Goal: Information Seeking & Learning: Find specific fact

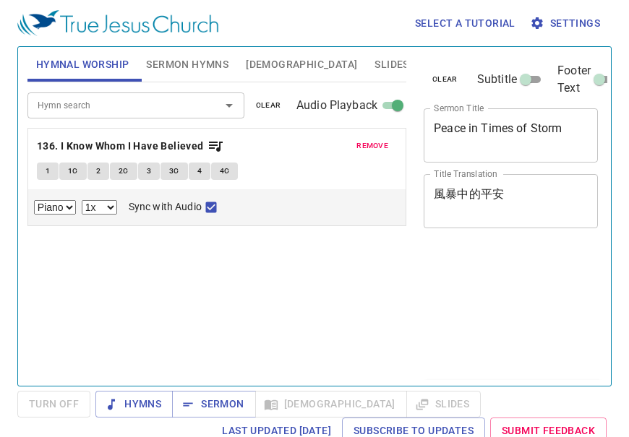
select select "1"
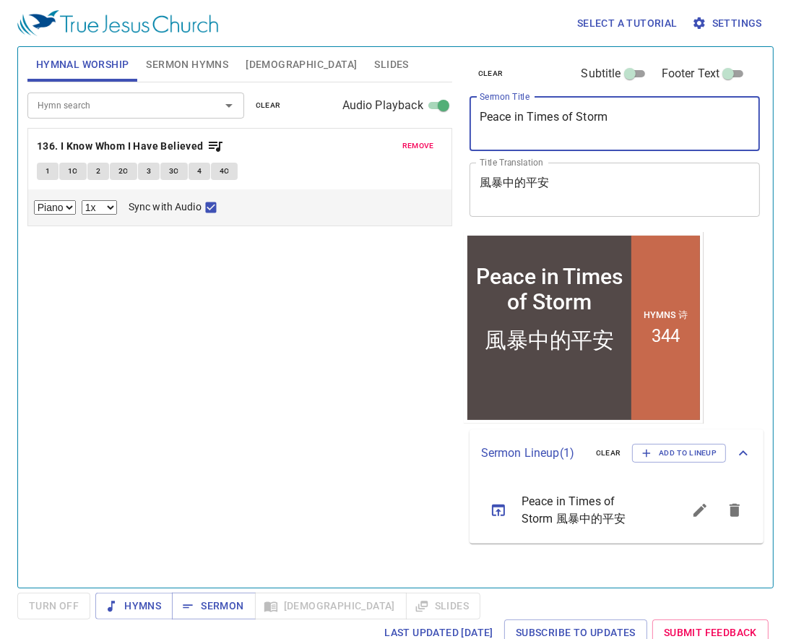
drag, startPoint x: 642, startPoint y: 126, endPoint x: 450, endPoint y: 118, distance: 192.4
click at [450, 118] on div "Hymnal Worship Sermon Hymns [DEMOGRAPHIC_DATA] Slides Hymn search Hymn search c…" at bounding box center [396, 311] width 748 height 540
paste textarea "You Have Seen Hi"
type textarea "You Have Seen Him"
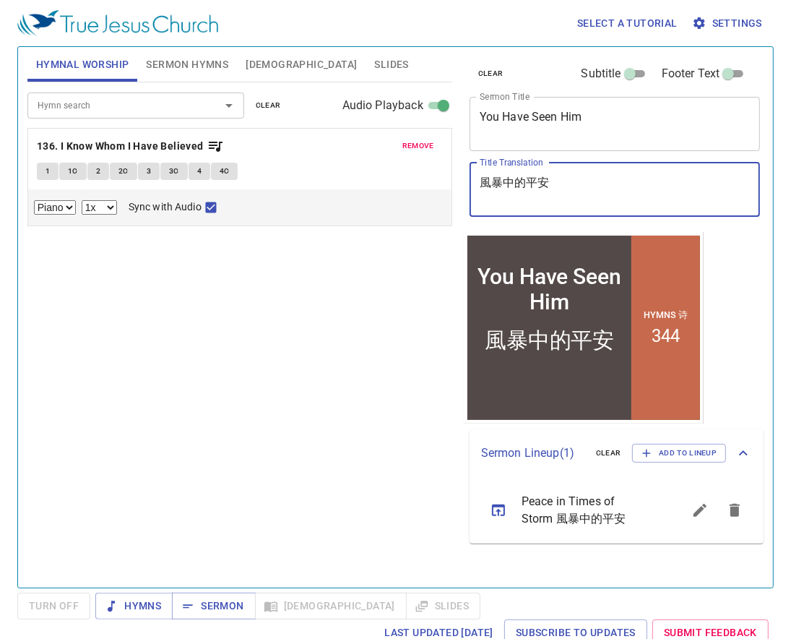
drag, startPoint x: 558, startPoint y: 176, endPoint x: 452, endPoint y: 175, distance: 106.2
click at [452, 175] on div "Hymnal Worship Sermon Hymns Bible Slides Hymn search Hymn search clear Audio Pl…" at bounding box center [396, 311] width 748 height 540
paste textarea "你已經看見祂"
type textarea "你已經看見祂"
click at [413, 145] on span "remove" at bounding box center [418, 145] width 32 height 13
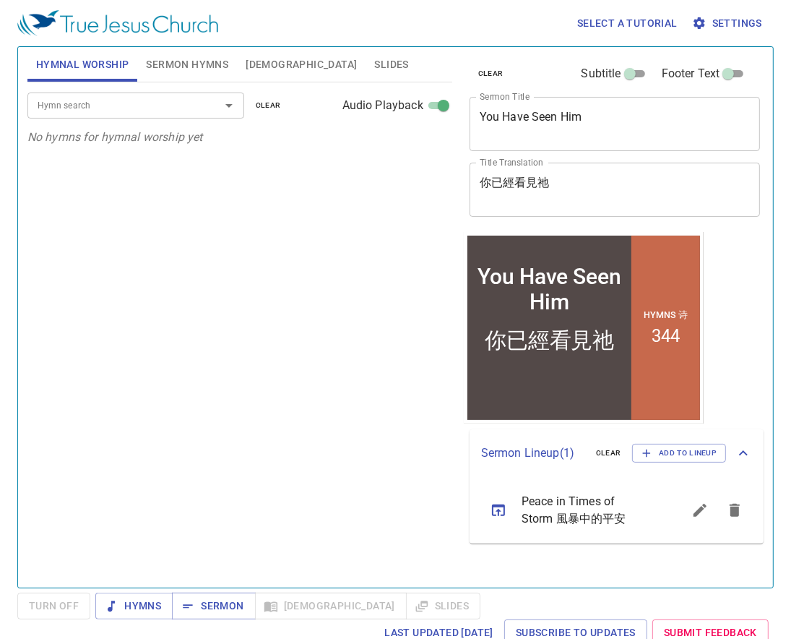
click at [200, 66] on span "Sermon Hymns" at bounding box center [187, 65] width 82 height 18
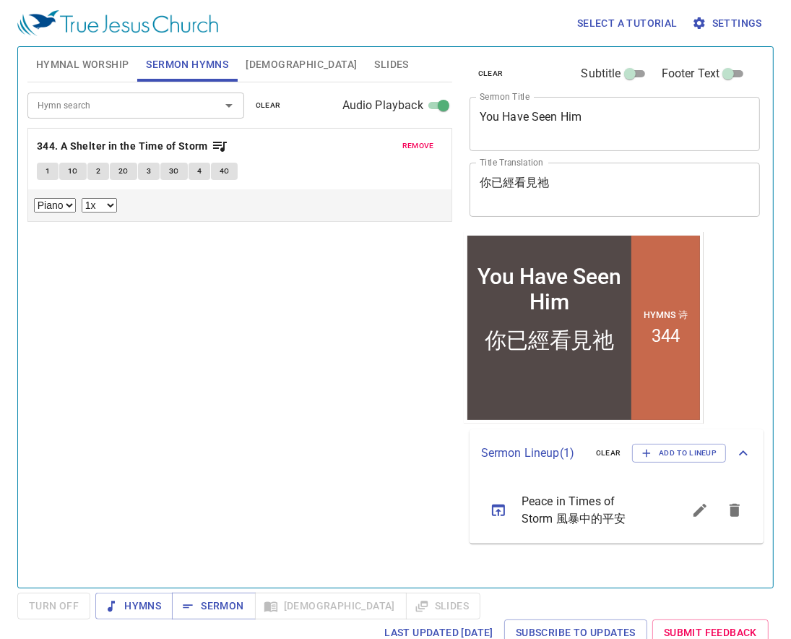
click at [428, 144] on span "remove" at bounding box center [418, 145] width 32 height 13
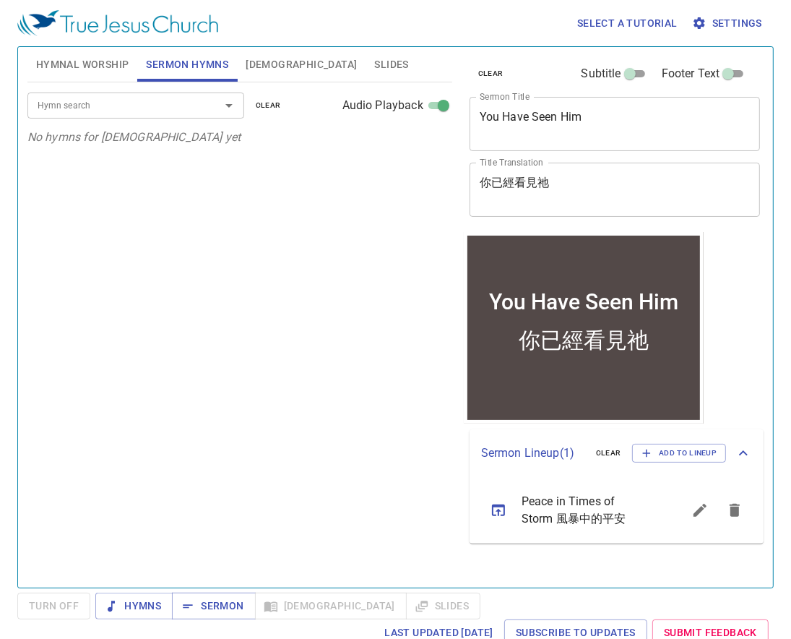
click at [124, 103] on input "Hymn search" at bounding box center [114, 105] width 165 height 17
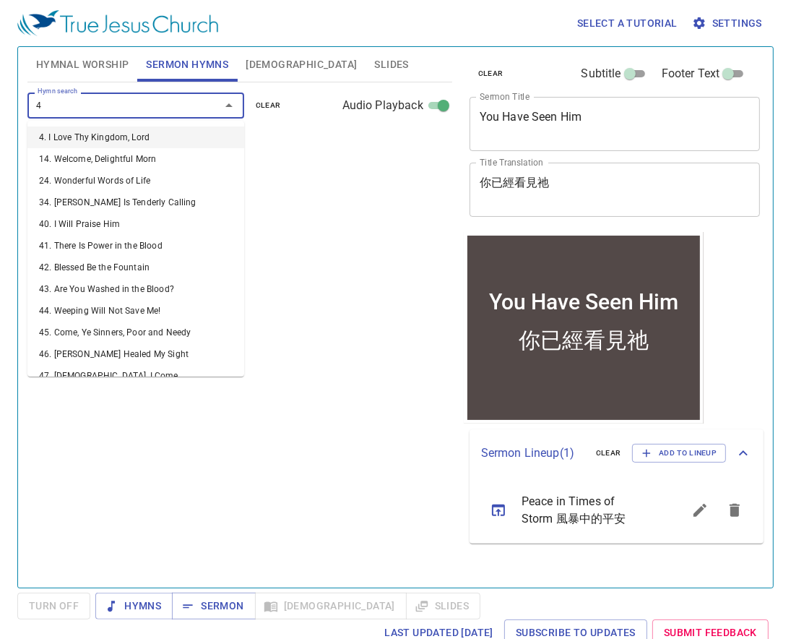
type input "46"
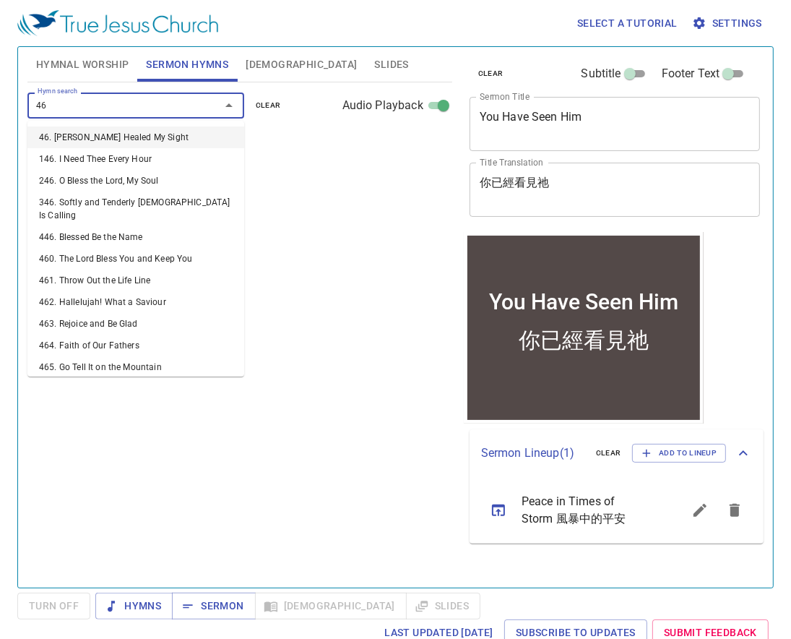
select select "1"
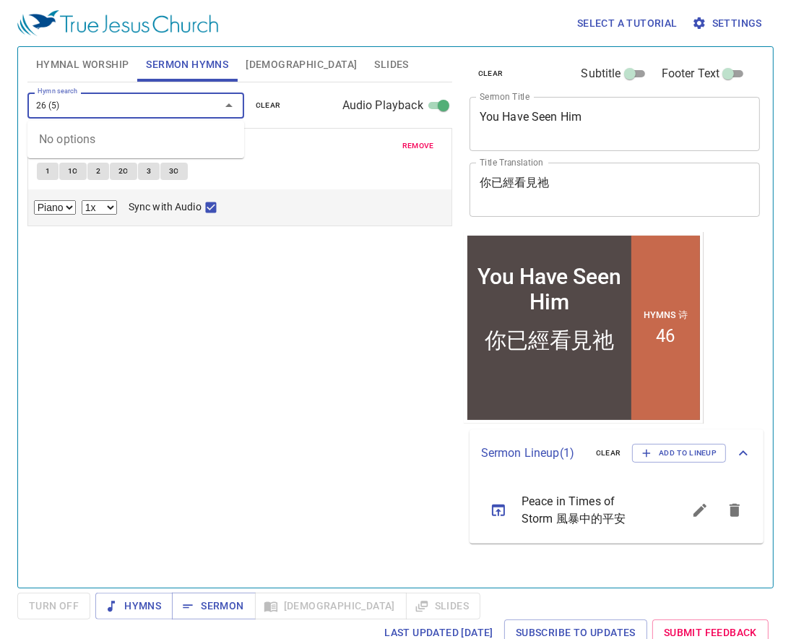
type input "26 (5)"
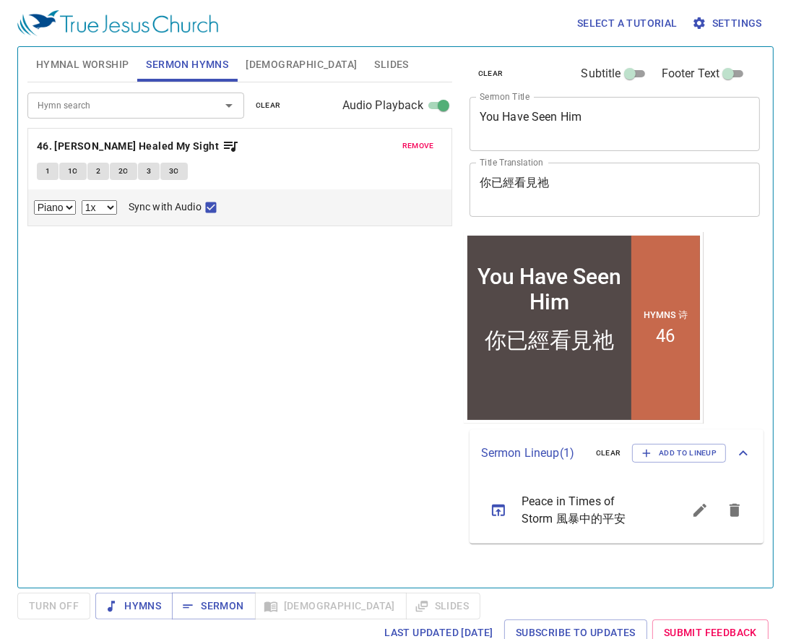
click at [72, 285] on div "Hymn search Hymn search clear Audio Playback remove 46. Jesus Christ Healed My …" at bounding box center [239, 328] width 425 height 493
click at [89, 104] on input "Hymn search" at bounding box center [114, 105] width 165 height 17
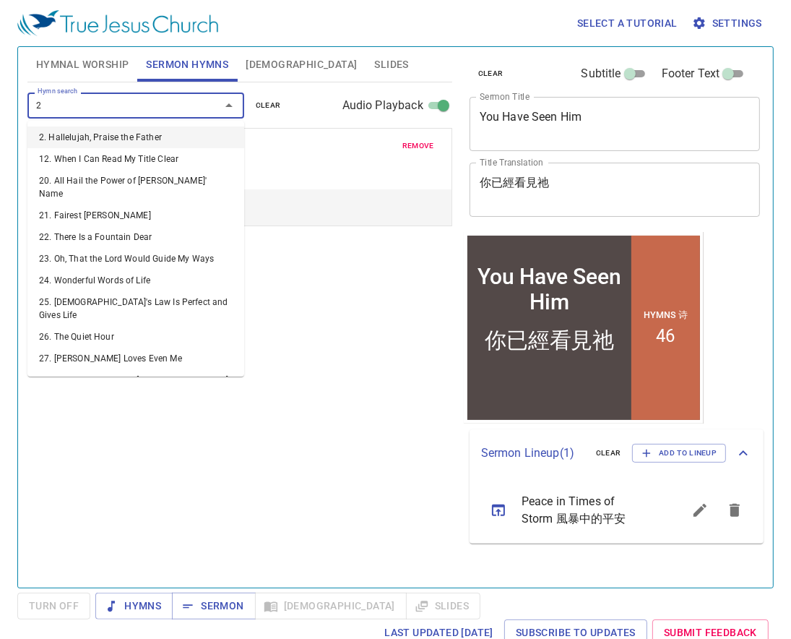
type input "26"
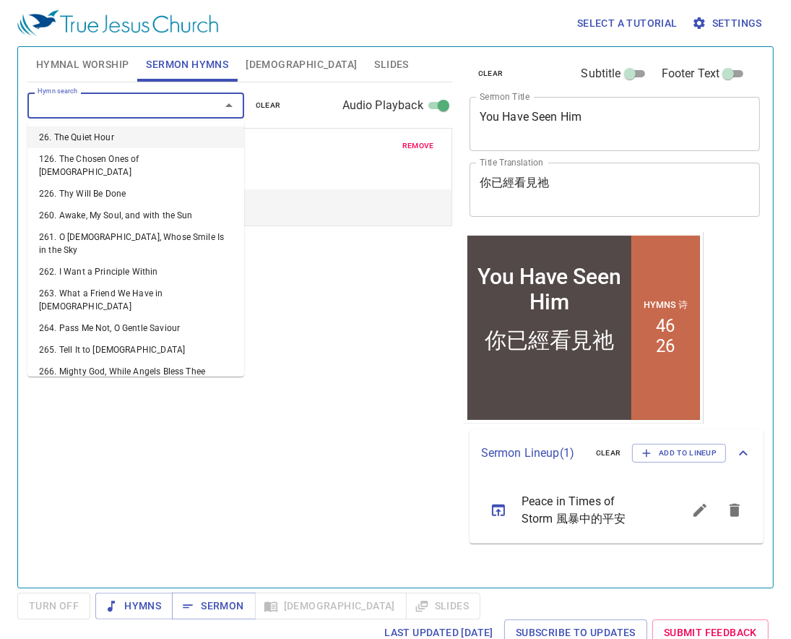
select select "1"
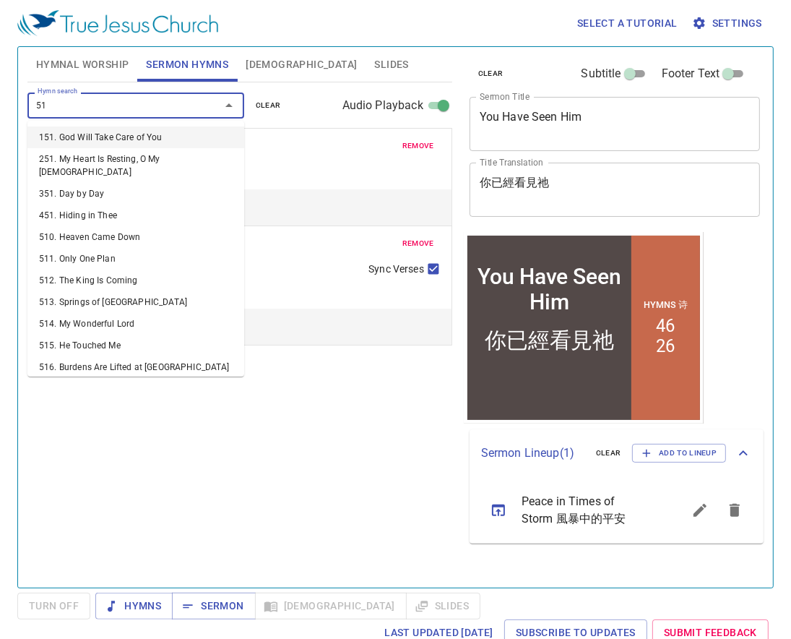
type input "515"
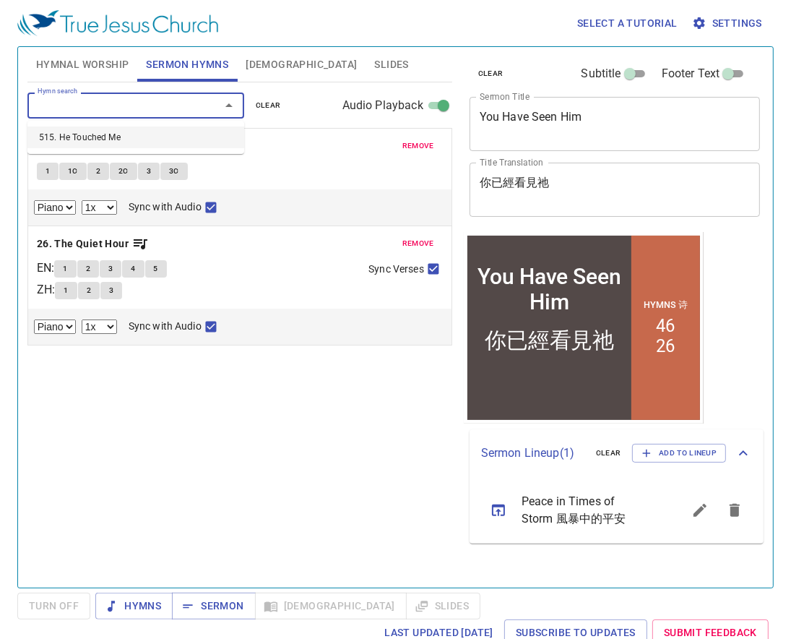
select select "1"
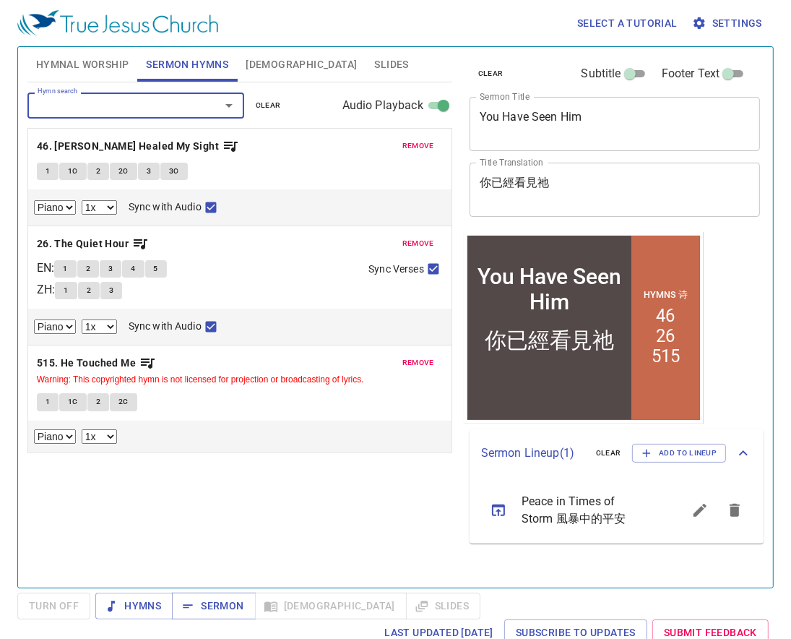
click at [74, 269] on button "1" at bounding box center [65, 268] width 22 height 17
checkbox input "false"
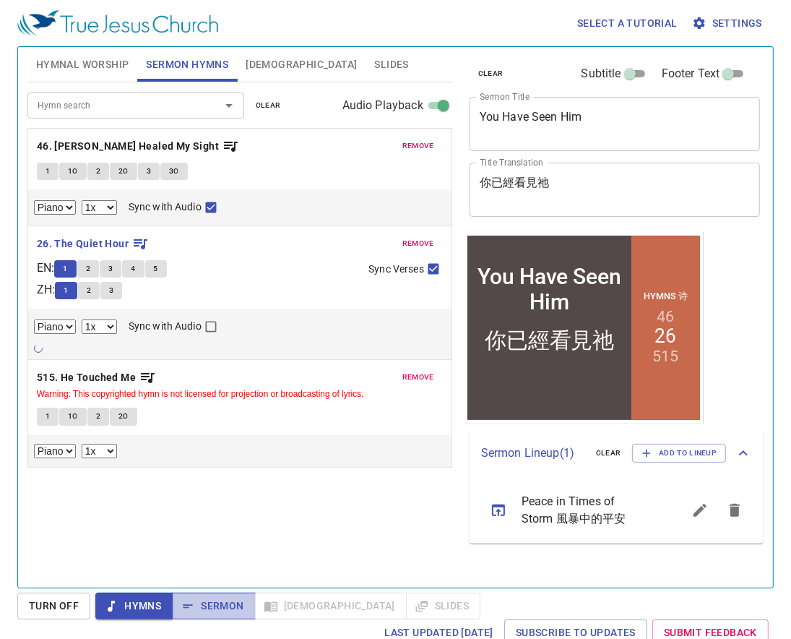
click at [210, 436] on span "Sermon" at bounding box center [214, 606] width 60 height 18
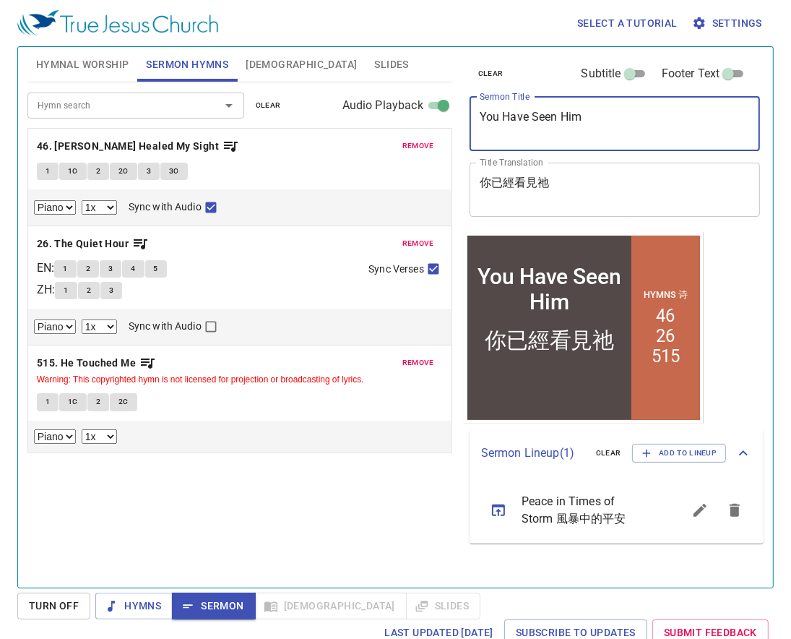
drag, startPoint x: 483, startPoint y: 115, endPoint x: 580, endPoint y: 121, distance: 97.8
click at [580, 121] on textarea "You Have Seen Him" at bounding box center [615, 123] width 271 height 27
click at [46, 173] on span "1" at bounding box center [48, 171] width 4 height 13
checkbox input "false"
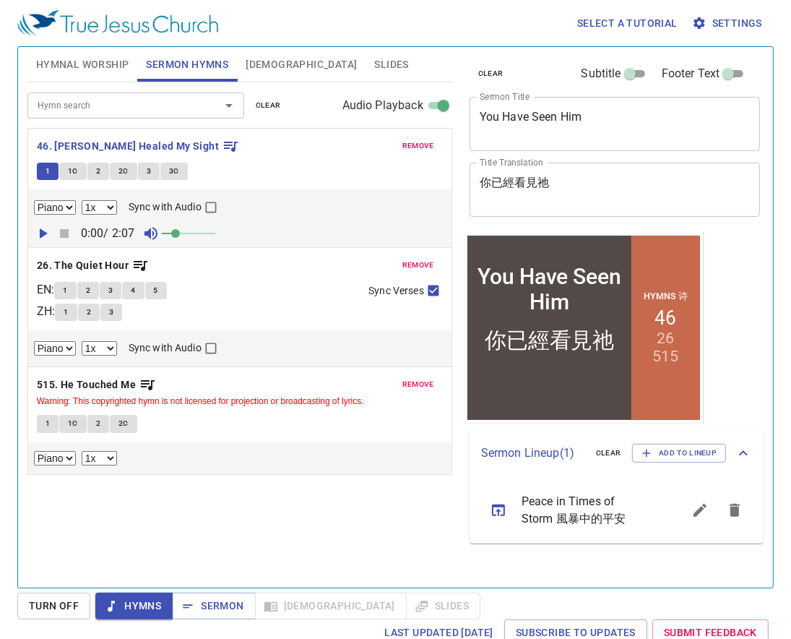
click at [78, 176] on button "1C" at bounding box center [72, 171] width 27 height 17
click at [67, 292] on span "1" at bounding box center [65, 290] width 4 height 13
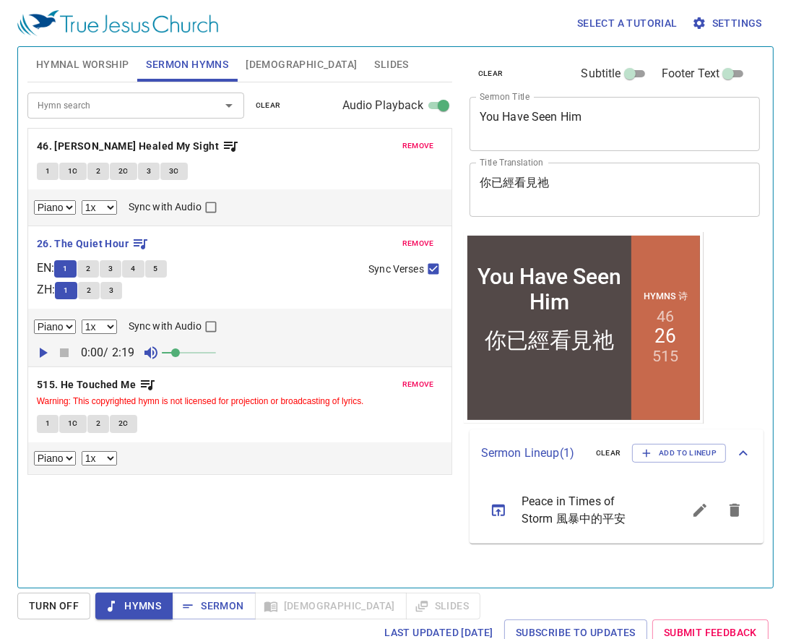
click at [52, 425] on button "1" at bounding box center [48, 423] width 22 height 17
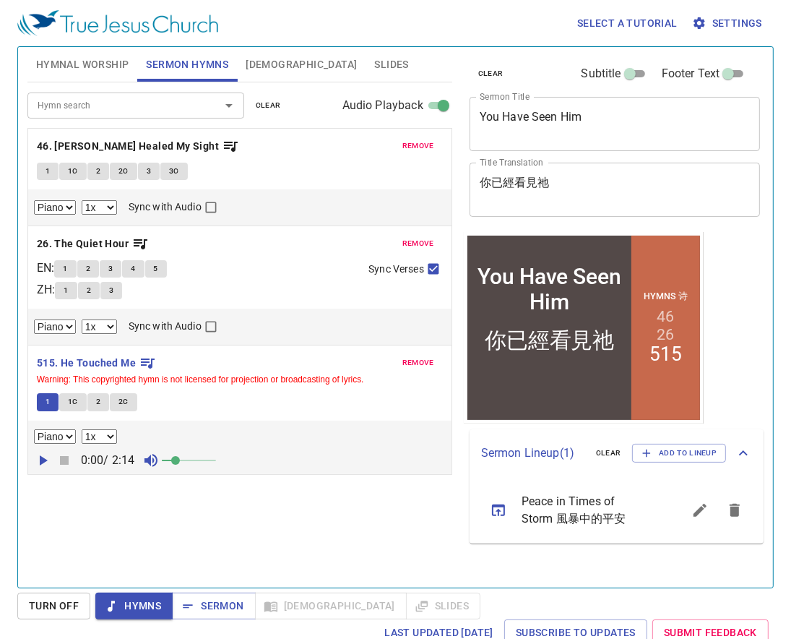
click at [74, 410] on button "1C" at bounding box center [72, 401] width 27 height 17
click at [92, 401] on button "2" at bounding box center [98, 401] width 22 height 17
click at [229, 436] on span "Sermon" at bounding box center [214, 606] width 60 height 18
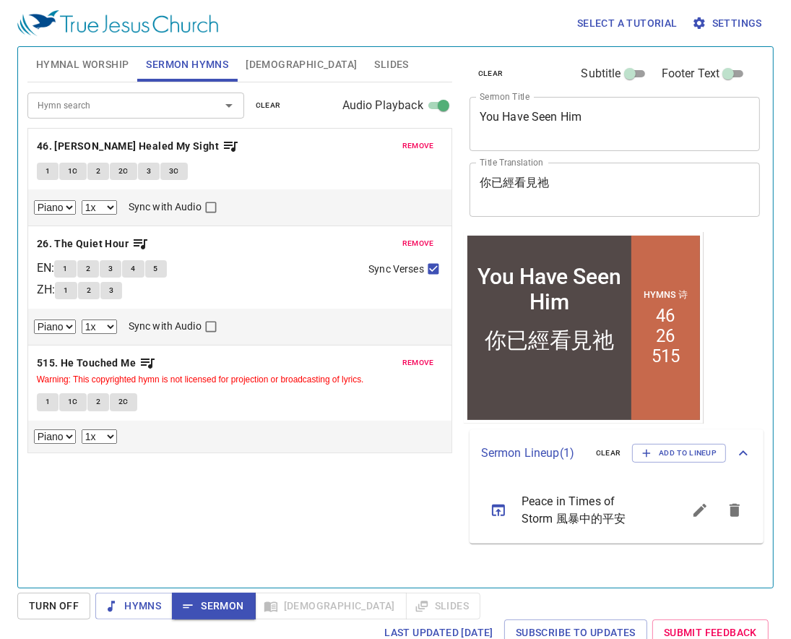
click at [75, 59] on span "Hymnal Worship" at bounding box center [82, 65] width 93 height 18
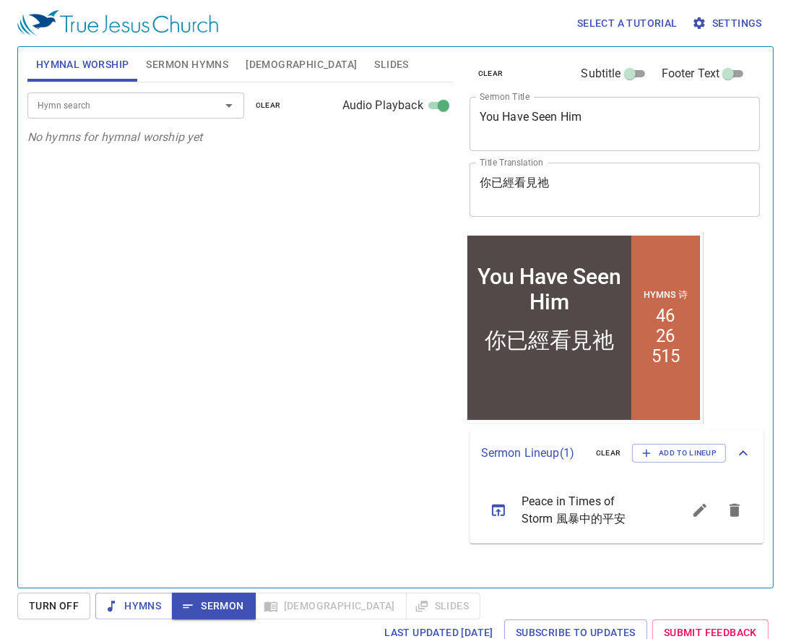
click at [58, 102] on input "Hymn search" at bounding box center [114, 105] width 165 height 17
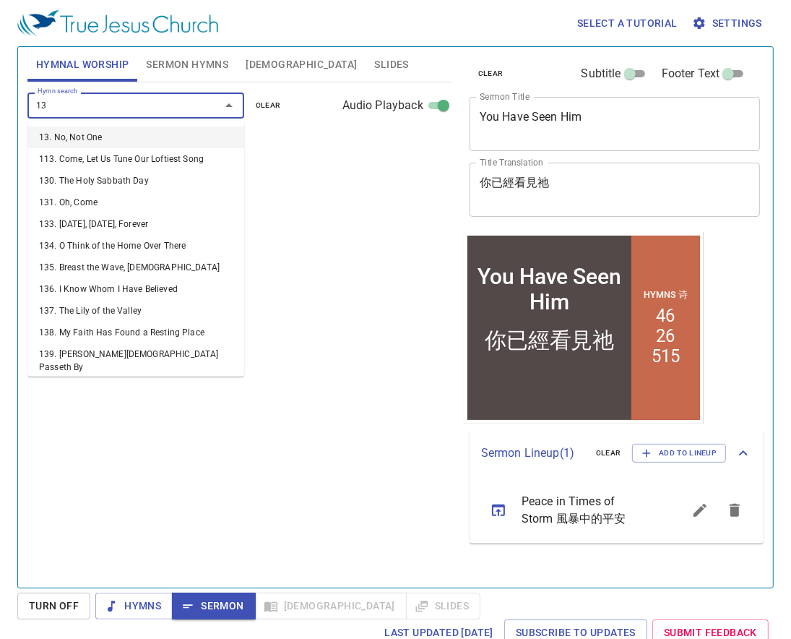
type input "137"
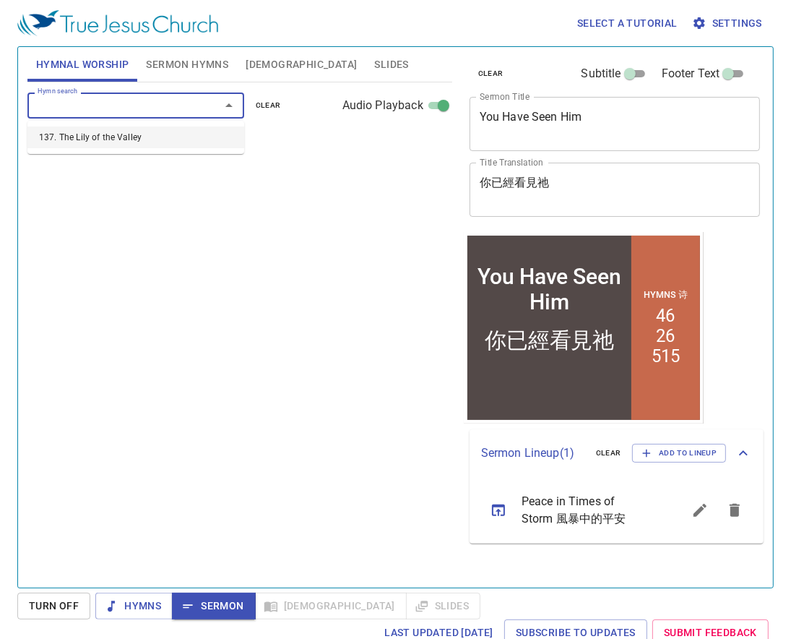
select select "1"
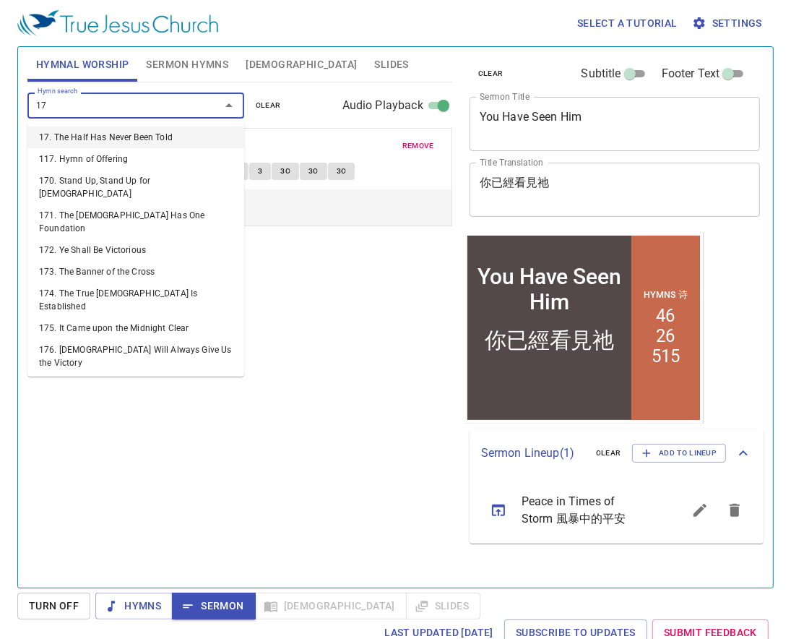
type input "170"
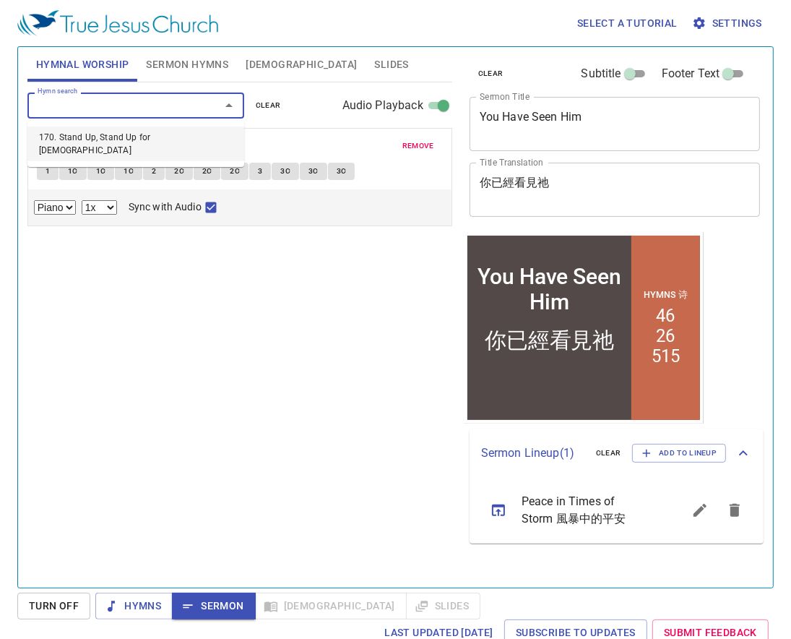
select select "1"
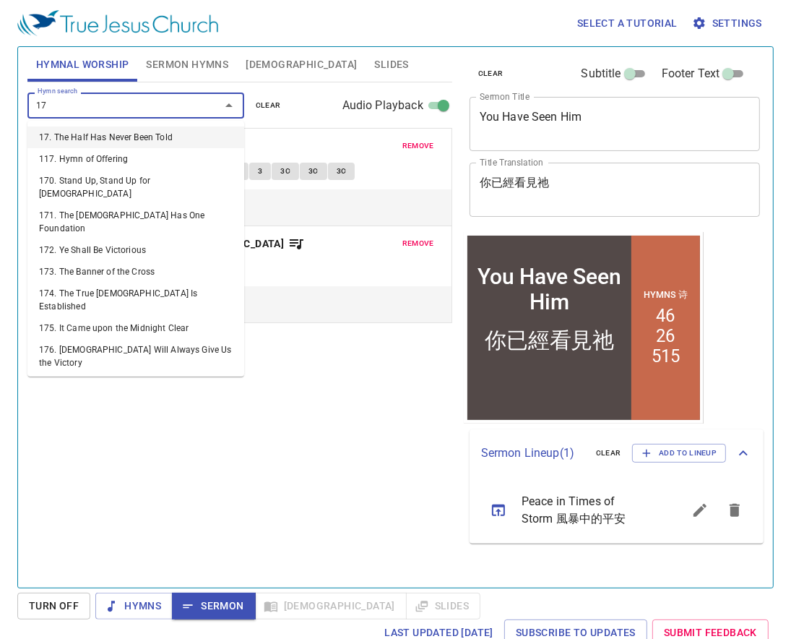
type input "177"
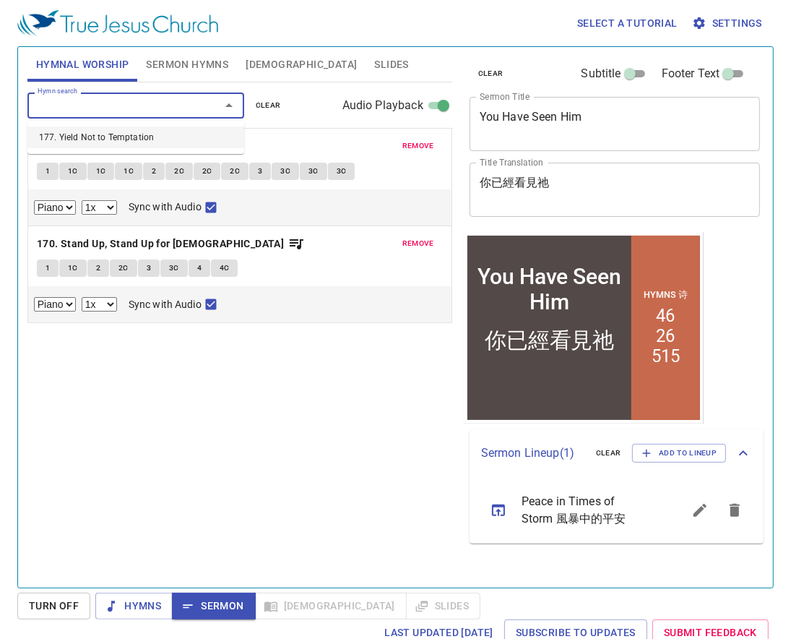
select select "1"
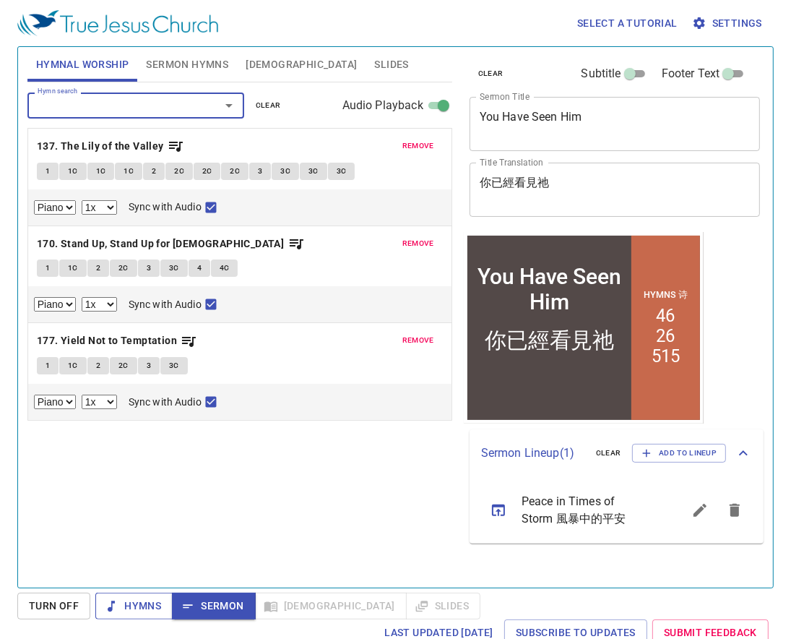
click at [0, 0] on span "Hymns" at bounding box center [0, 0] width 0 height 0
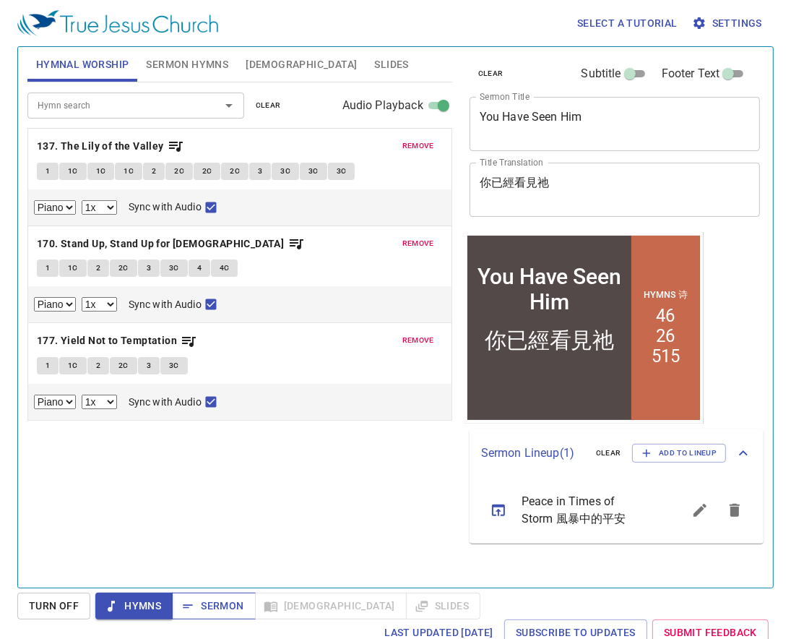
click at [0, 0] on button "Sermon" at bounding box center [0, 0] width 0 height 0
click at [0, 0] on span "Hymns" at bounding box center [0, 0] width 0 height 0
click at [44, 167] on button "1" at bounding box center [48, 171] width 22 height 17
checkbox input "false"
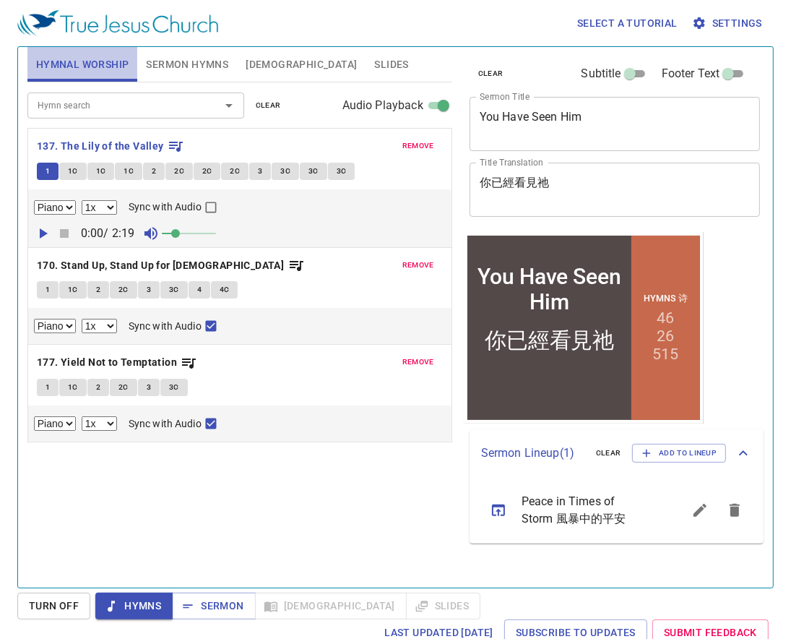
click at [90, 72] on span "Hymnal Worship" at bounding box center [82, 65] width 93 height 18
click at [78, 142] on b "137. The Lily of the Valley" at bounding box center [100, 146] width 127 height 18
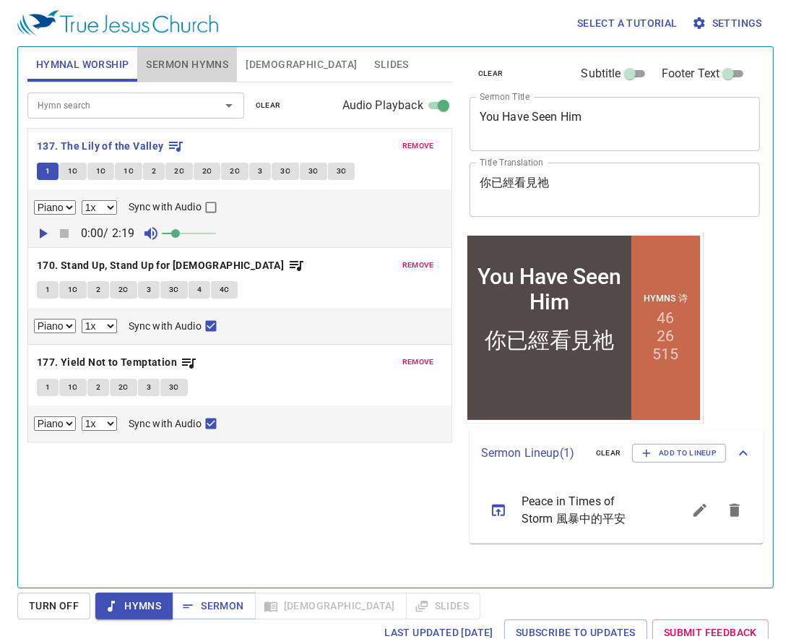
click at [186, 66] on span "Sermon Hymns" at bounding box center [187, 65] width 82 height 18
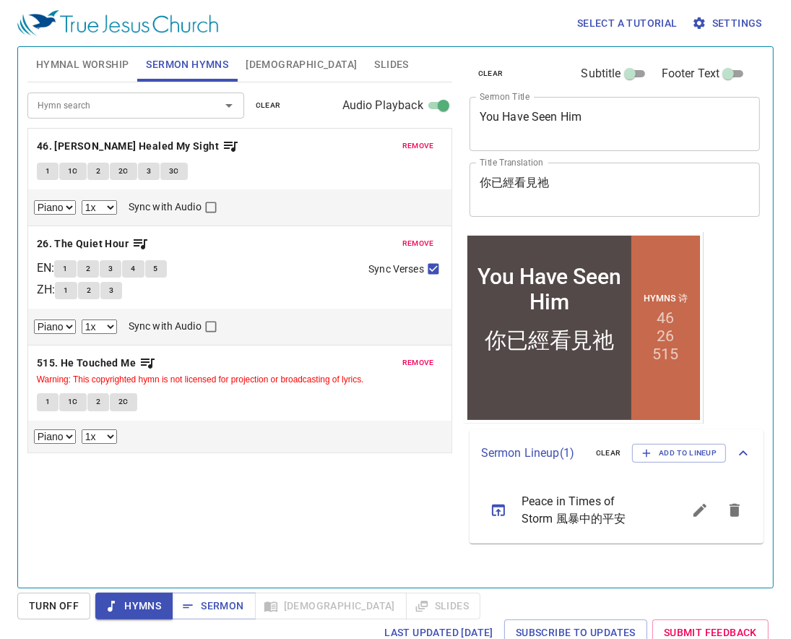
click at [71, 61] on span "Hymnal Worship" at bounding box center [82, 65] width 93 height 18
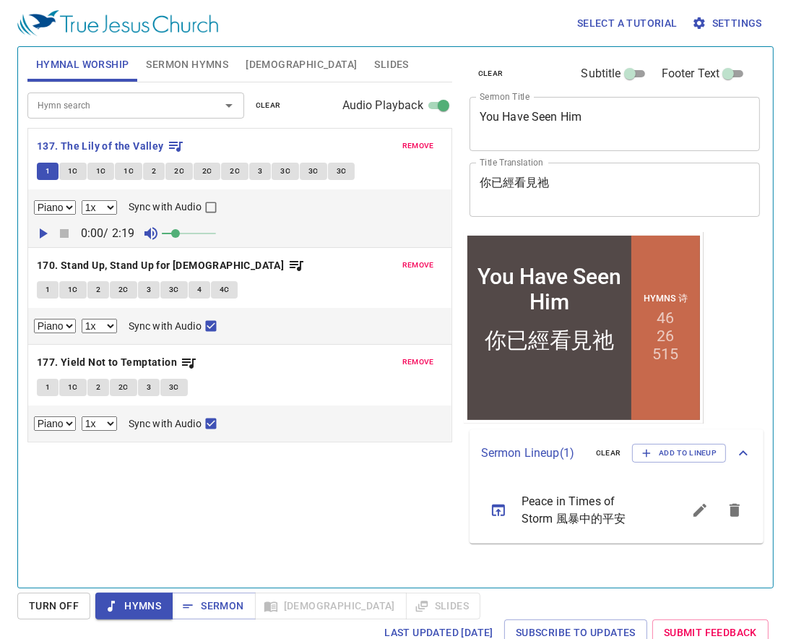
click at [0, 0] on span "Hymns" at bounding box center [0, 0] width 0 height 0
click at [381, 436] on div "Hymn search Hymn search clear Audio Playback remove 137. The Lily of the Valley…" at bounding box center [239, 328] width 425 height 493
click at [151, 233] on icon "button" at bounding box center [150, 233] width 13 height 13
drag, startPoint x: 173, startPoint y: 237, endPoint x: 138, endPoint y: 235, distance: 35.5
click at [139, 235] on div "0:00 / 2:19" at bounding box center [240, 234] width 412 height 22
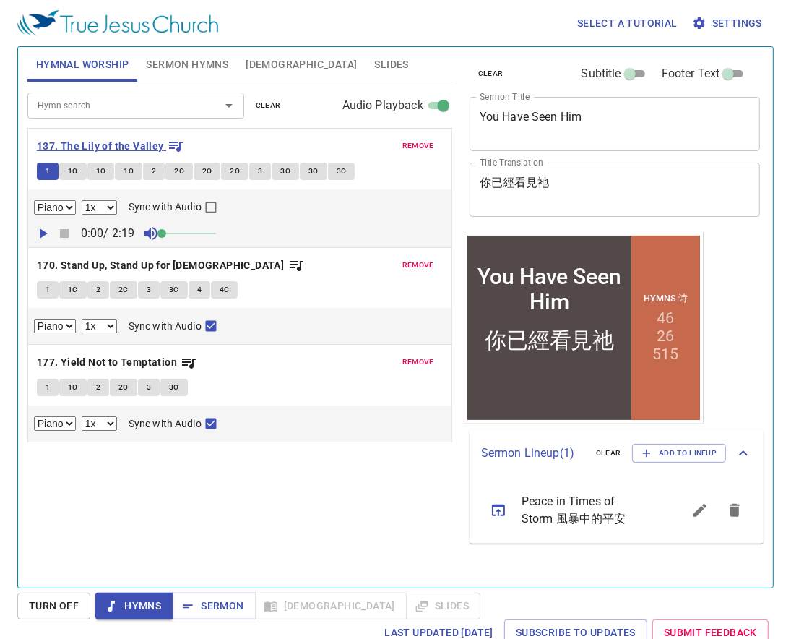
click at [134, 147] on b "137. The Lily of the Valley" at bounding box center [100, 146] width 127 height 18
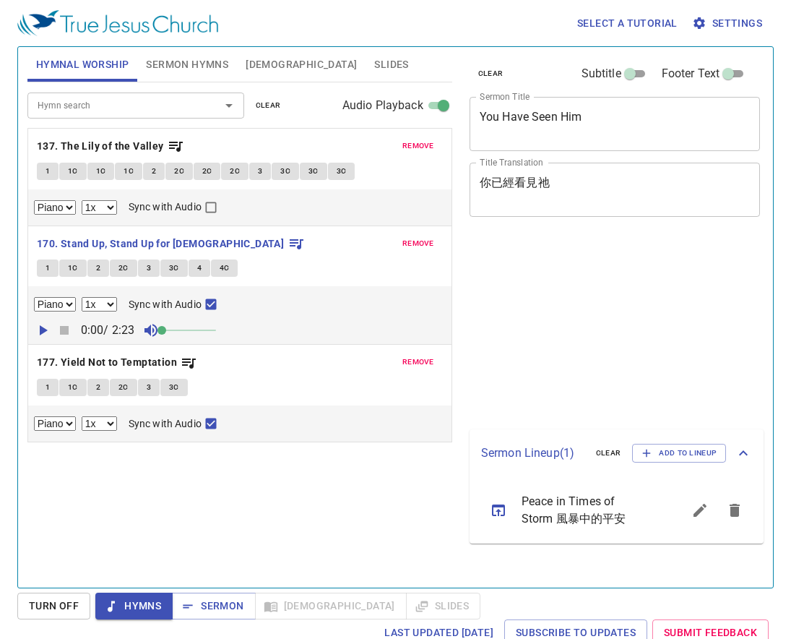
select select "1"
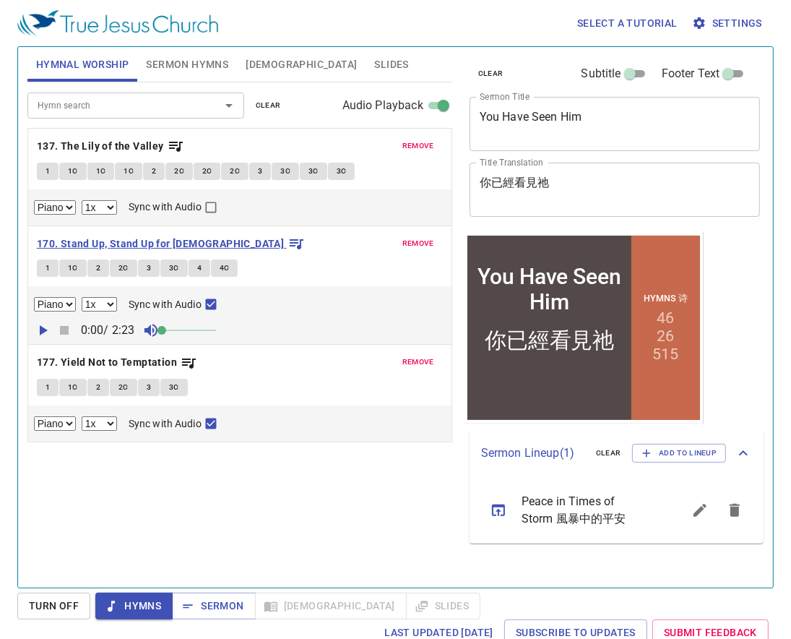
click at [64, 246] on b "170. Stand Up, Stand Up for [DEMOGRAPHIC_DATA]" at bounding box center [160, 244] width 247 height 18
click at [52, 267] on button "1" at bounding box center [48, 267] width 22 height 17
checkbox input "false"
click at [77, 264] on span "1C" at bounding box center [73, 268] width 10 height 13
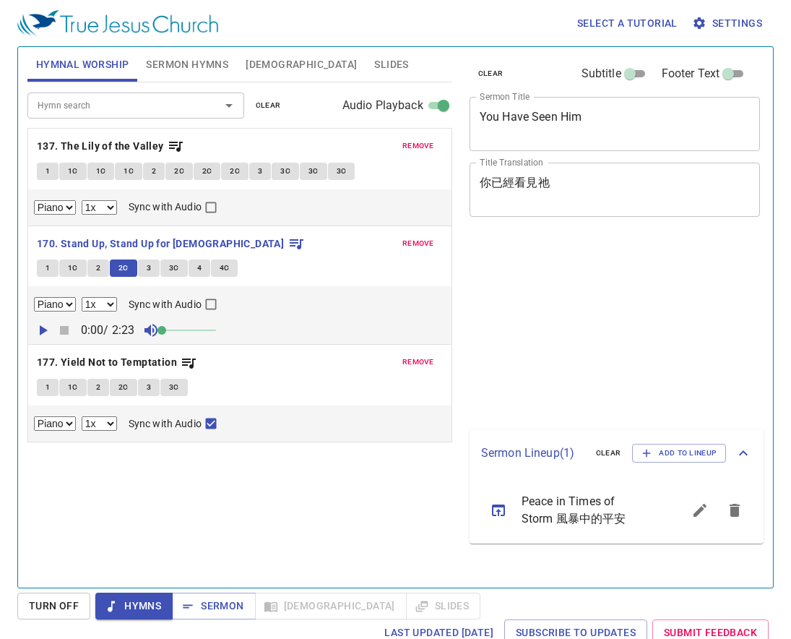
select select "1"
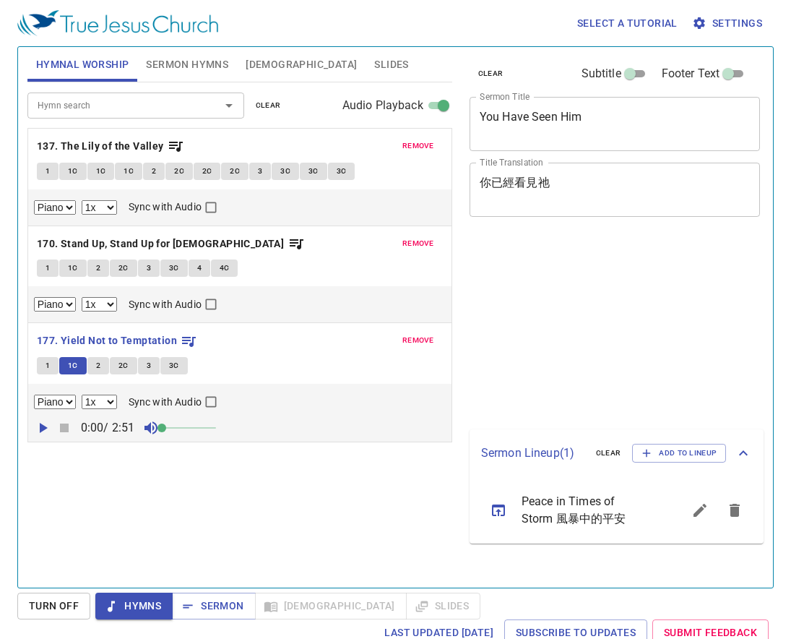
select select "1"
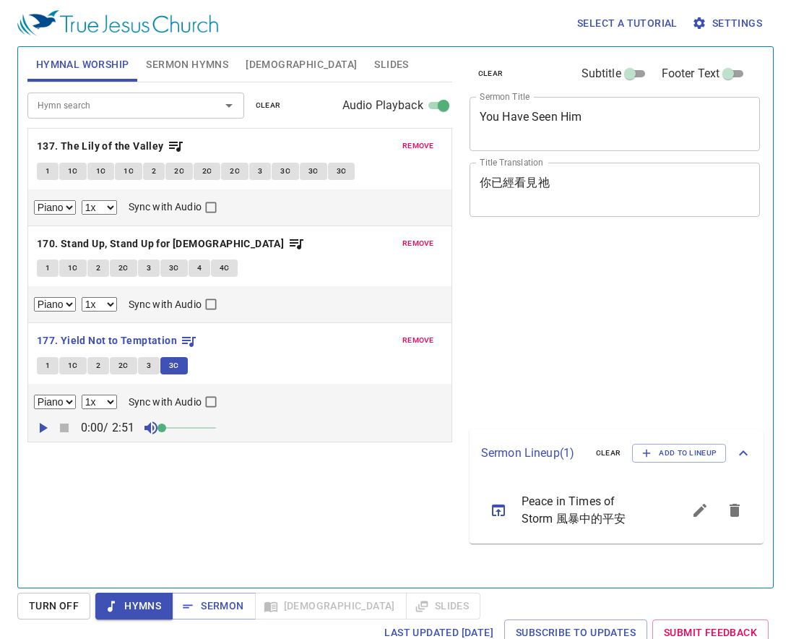
select select "1"
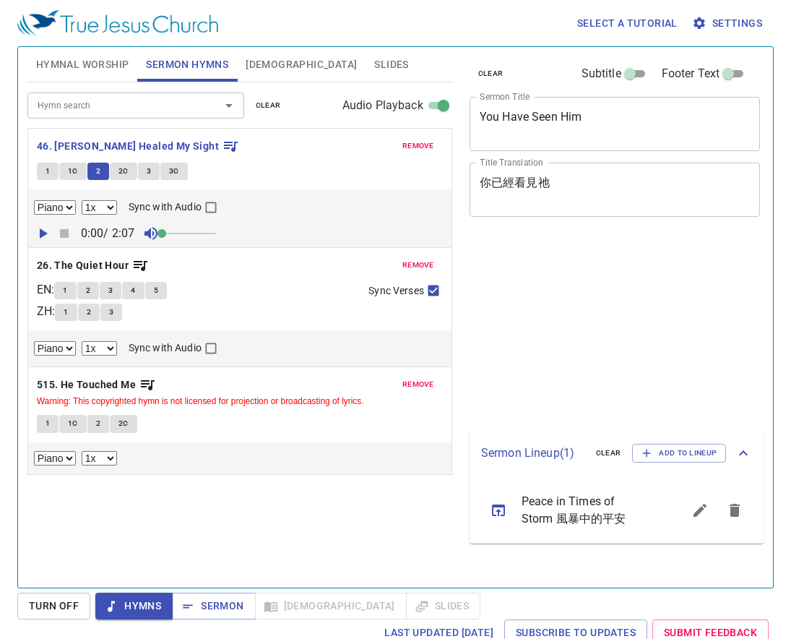
select select "1"
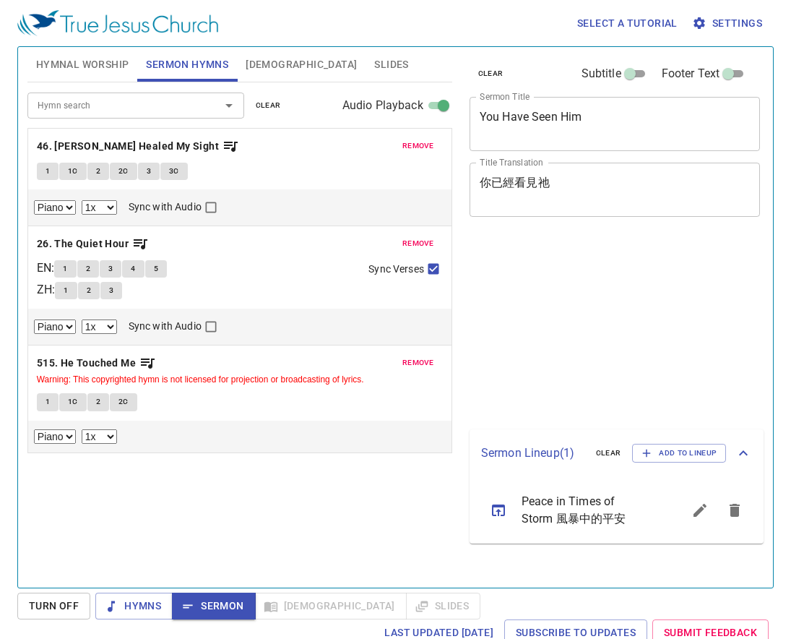
select select "1"
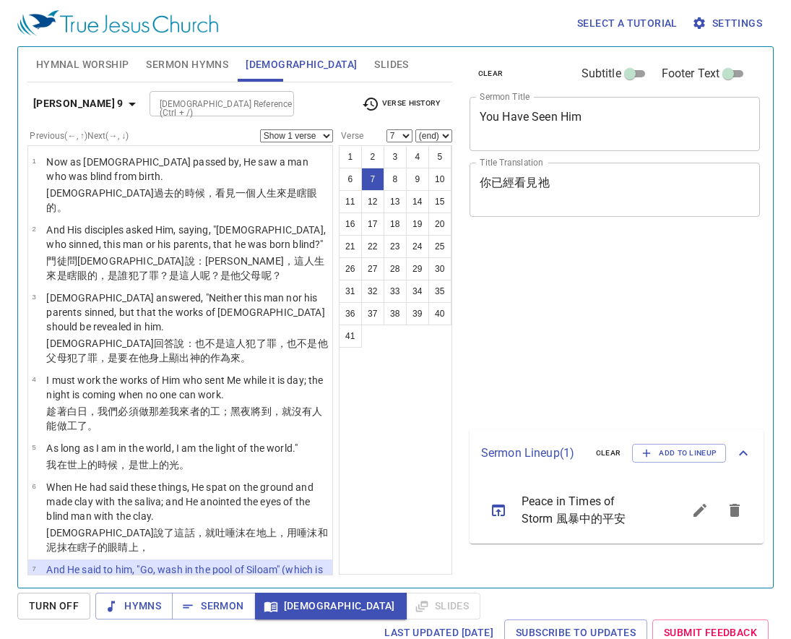
select select "7"
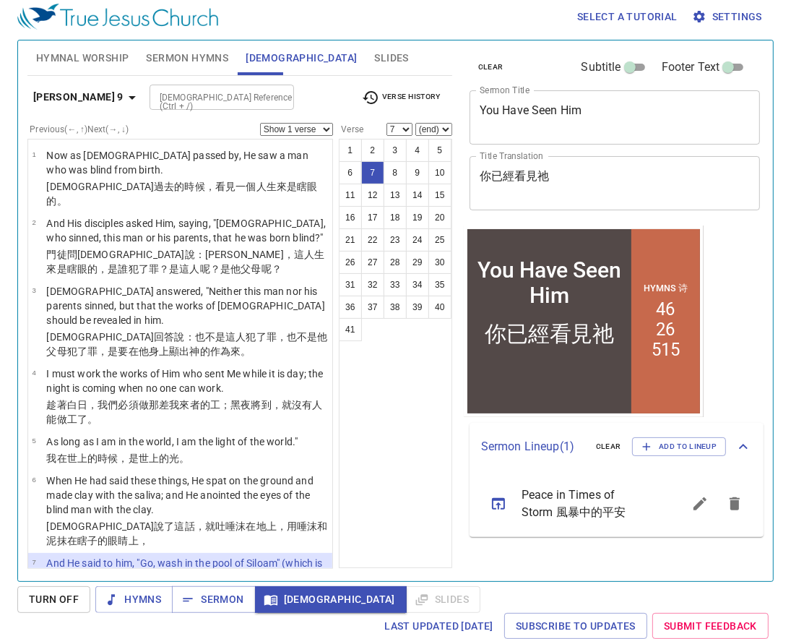
click at [397, 379] on div "1 2 3 4 5 6 7 8 9 10 11 12 13 14 15 16 17 18 19 20 21 22 23 24 25 26 27 28 29 3…" at bounding box center [395, 353] width 113 height 429
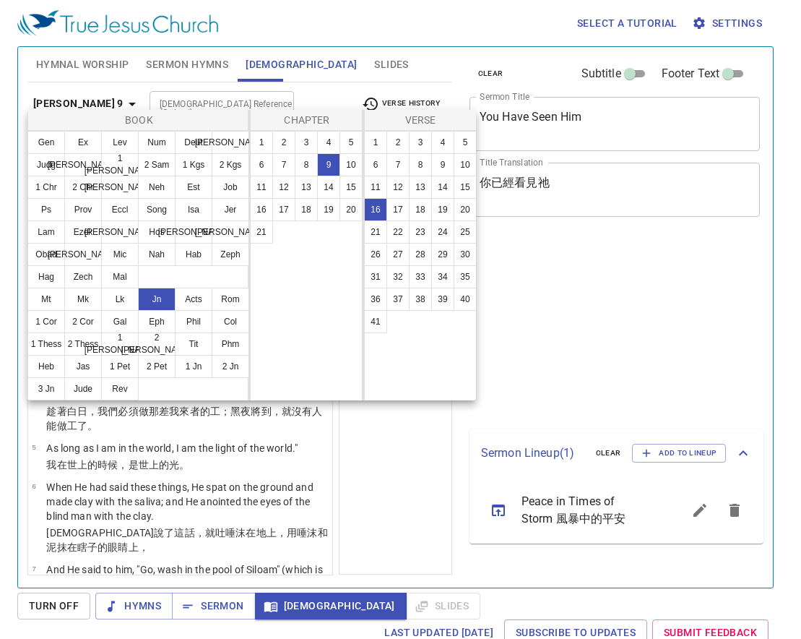
select select "16"
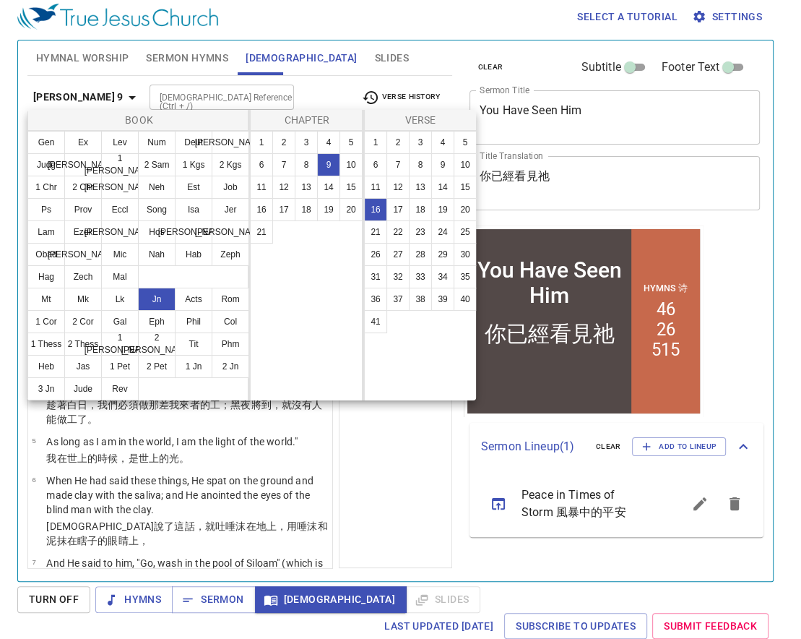
click at [0, 0] on button "Mt" at bounding box center [0, 0] width 0 height 0
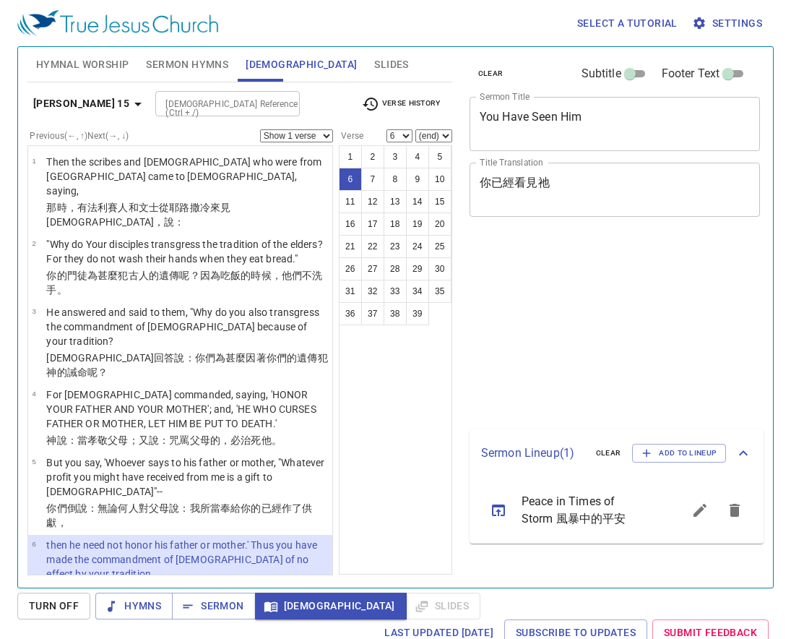
select select "6"
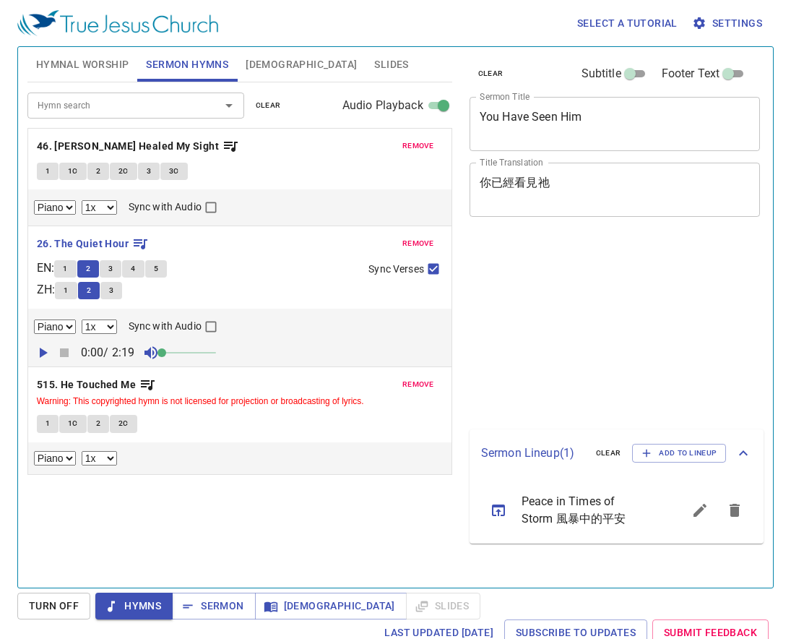
select select "1"
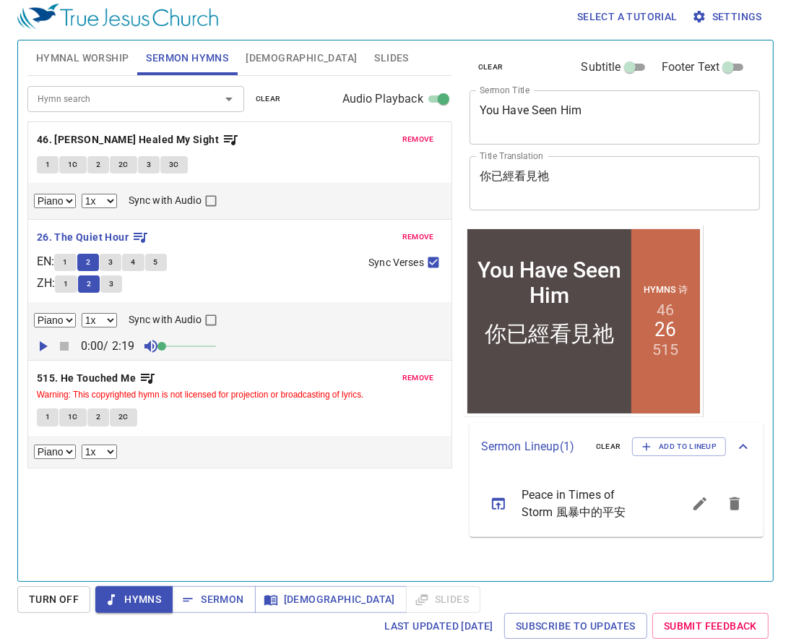
scroll to position [7, 0]
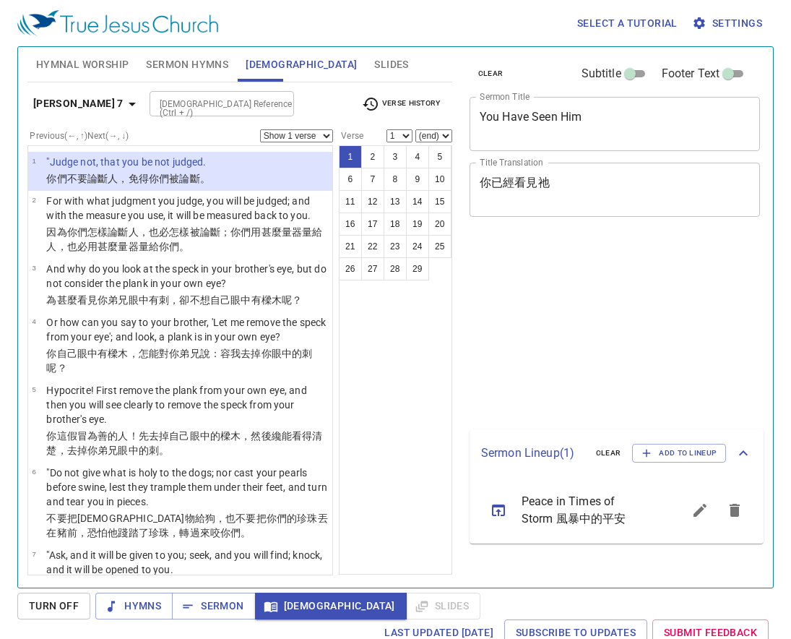
scroll to position [7, 0]
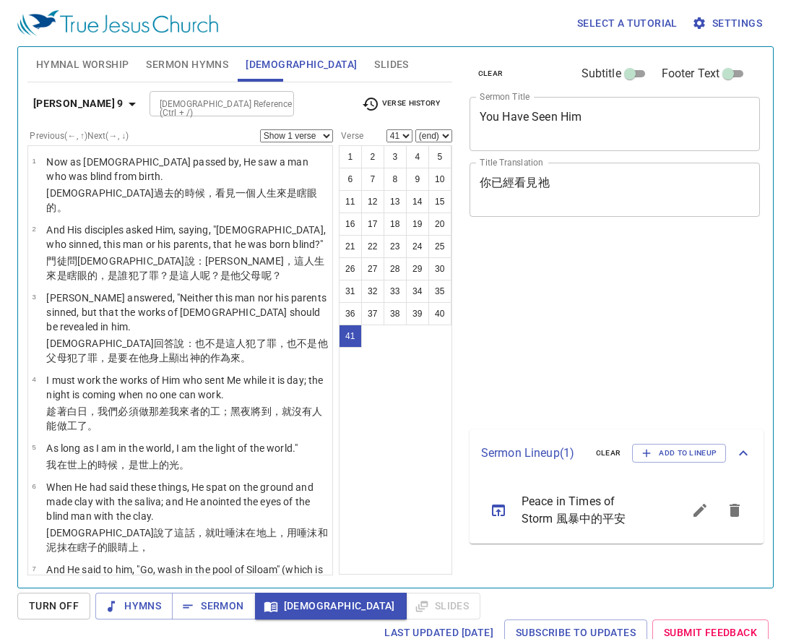
select select "41"
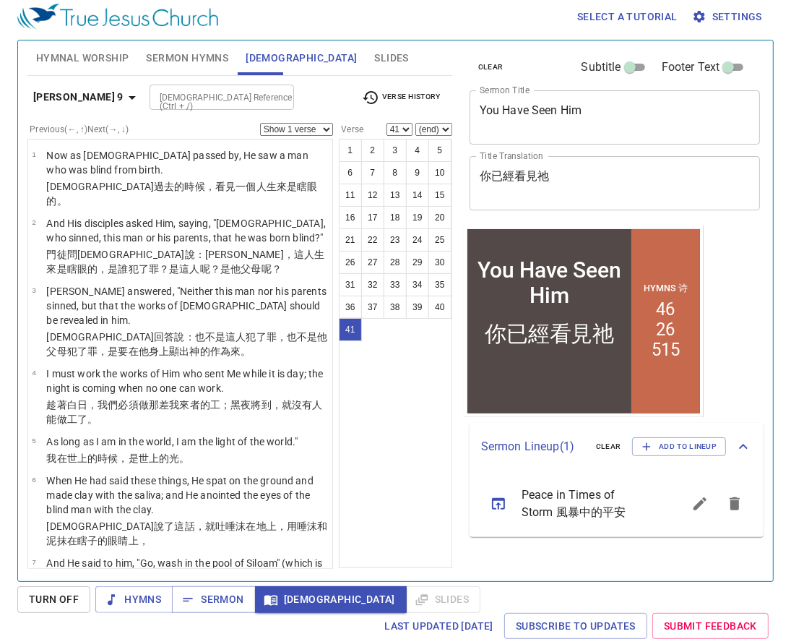
scroll to position [2368, 0]
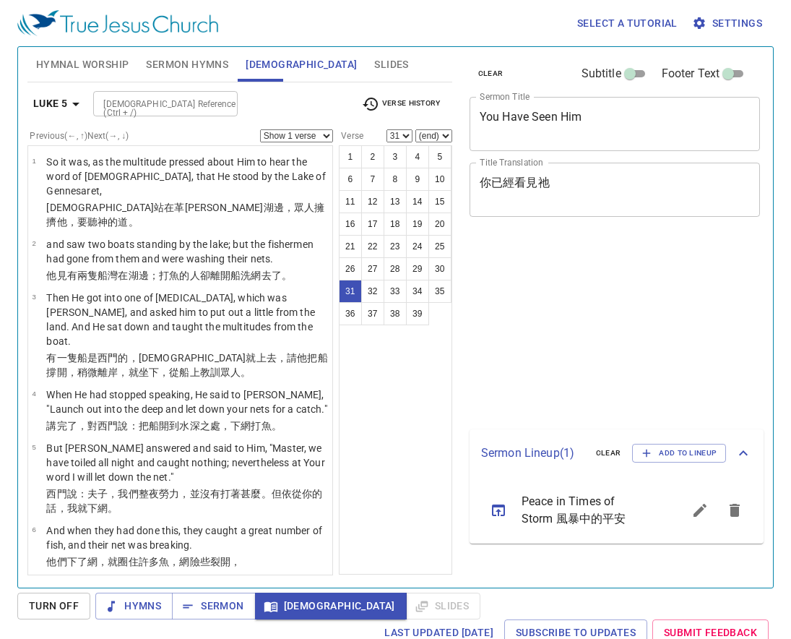
select select "31"
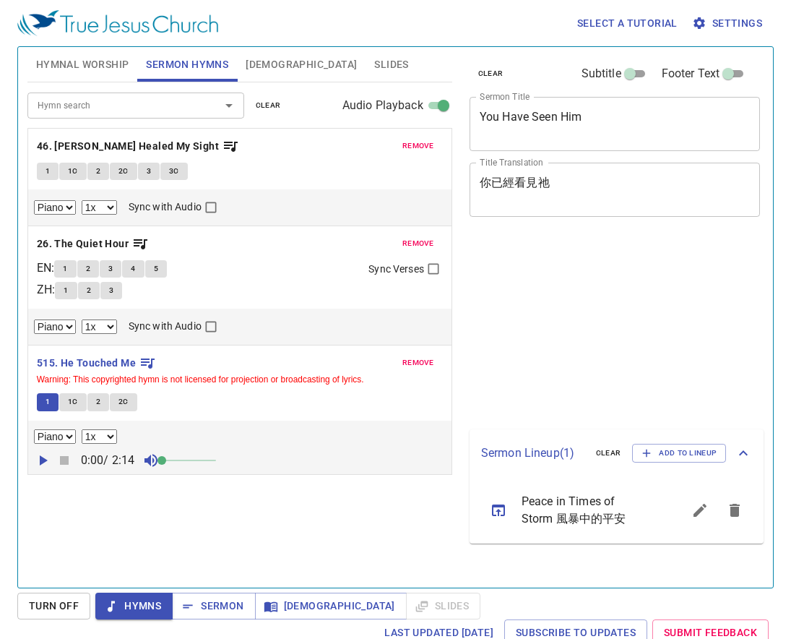
select select "1"
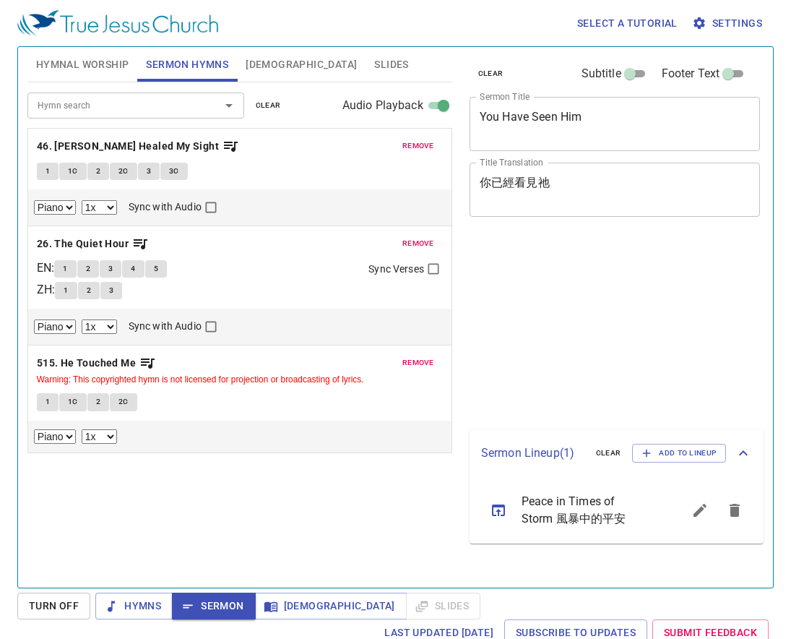
select select "1"
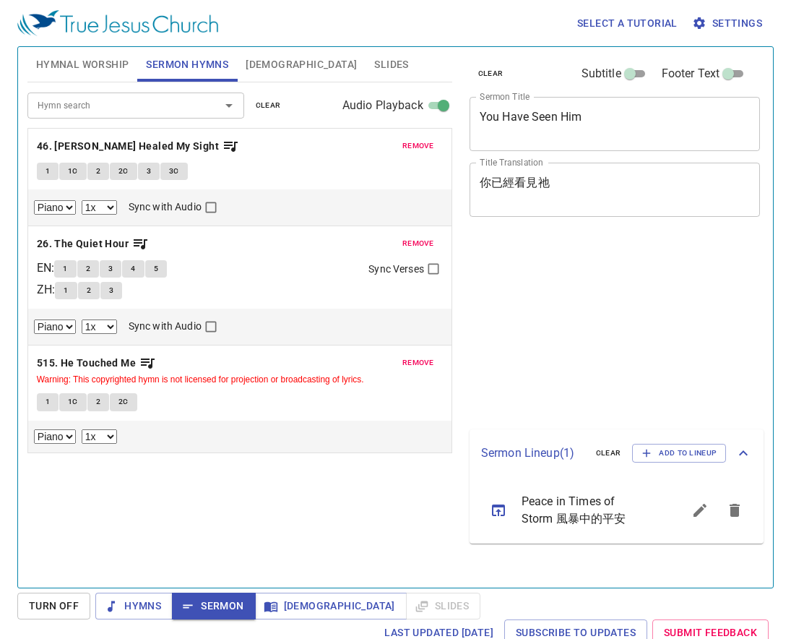
select select "1"
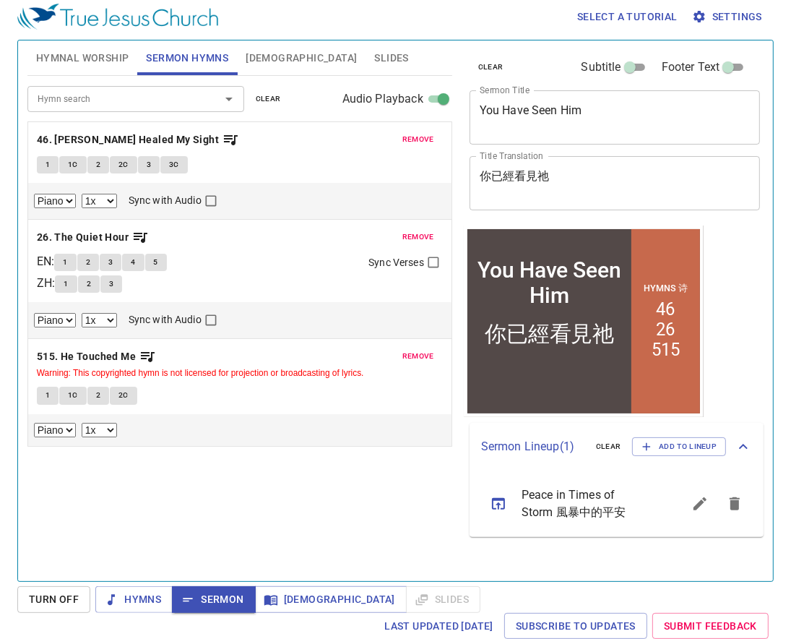
scroll to position [7, 0]
